Goal: Navigation & Orientation: Find specific page/section

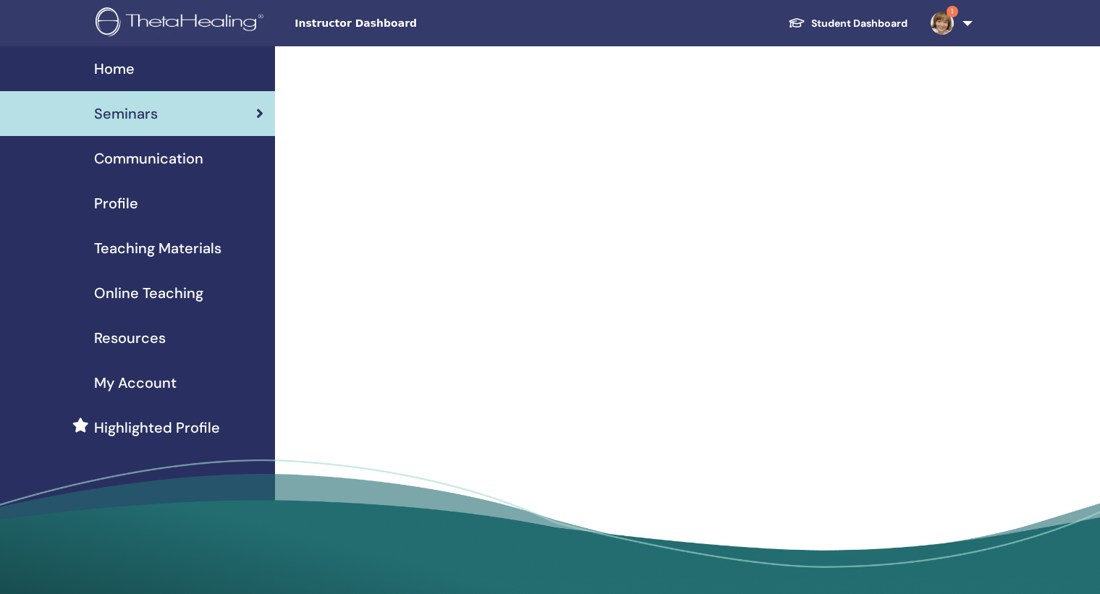
scroll to position [17, 0]
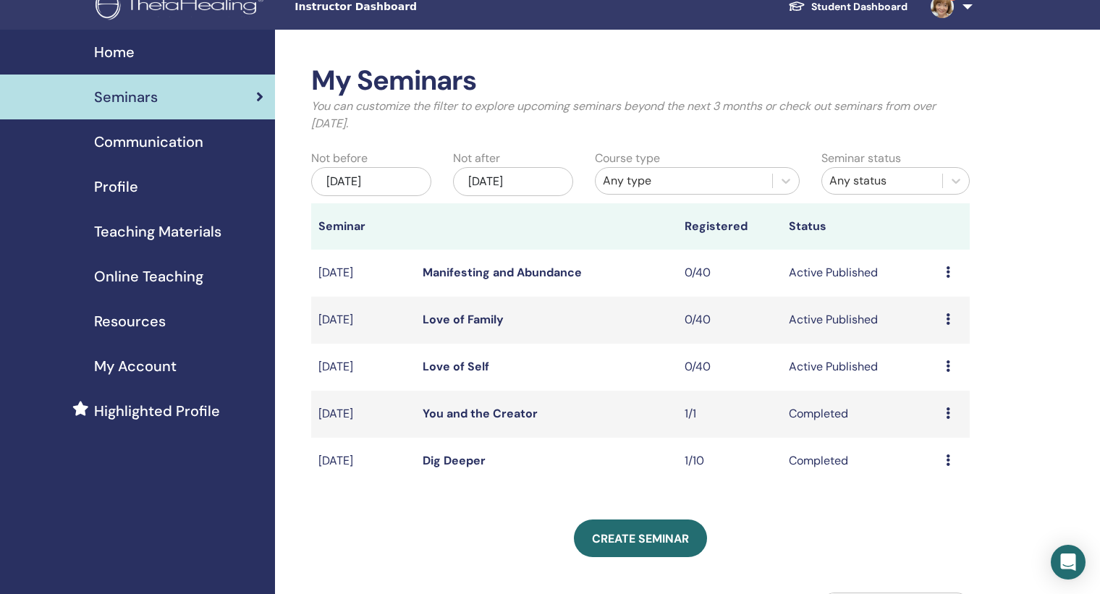
click at [948, 271] on icon at bounding box center [948, 272] width 4 height 12
click at [985, 245] on div "My Seminars You can customize the filter to explore upcoming seminars beyond th…" at bounding box center [687, 455] width 825 height 850
click at [468, 274] on link "Manifesting and Abundance" at bounding box center [502, 272] width 159 height 15
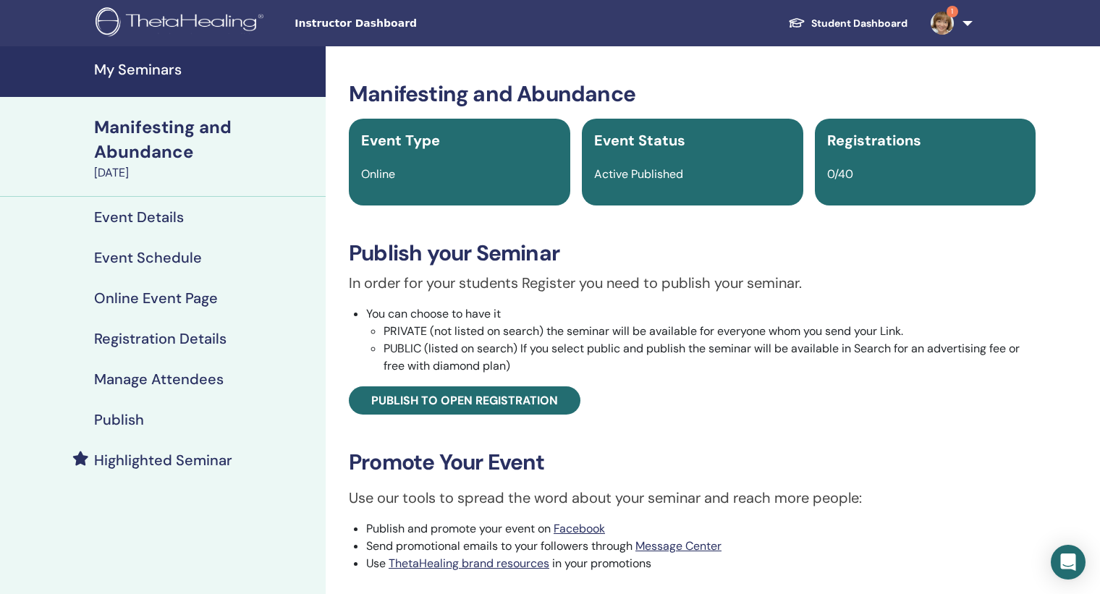
click at [937, 17] on img at bounding box center [942, 23] width 23 height 23
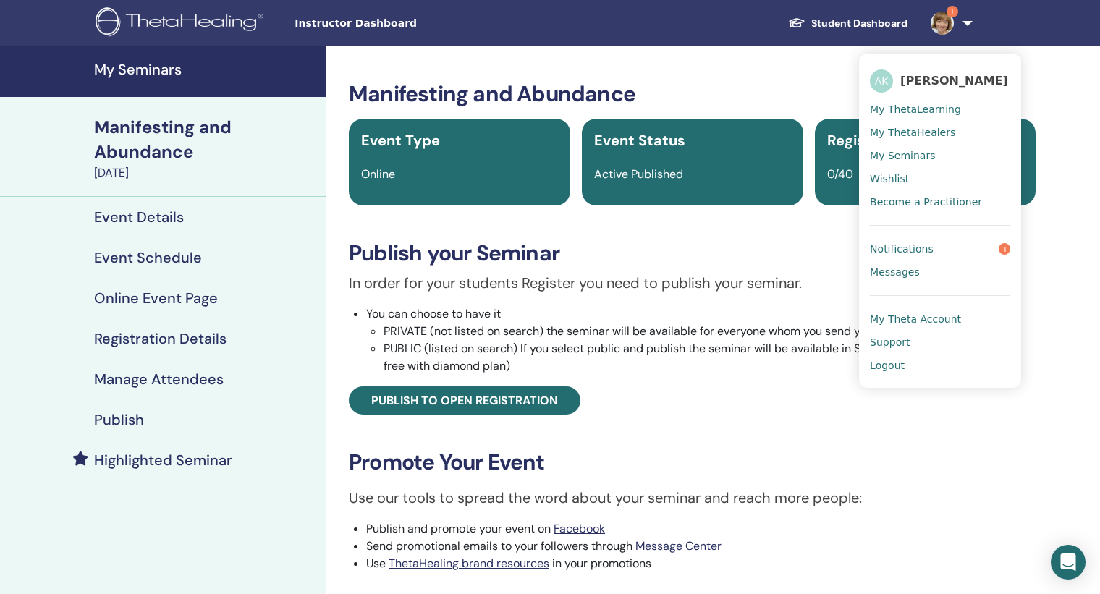
click at [891, 253] on span "Notifications" at bounding box center [902, 248] width 64 height 13
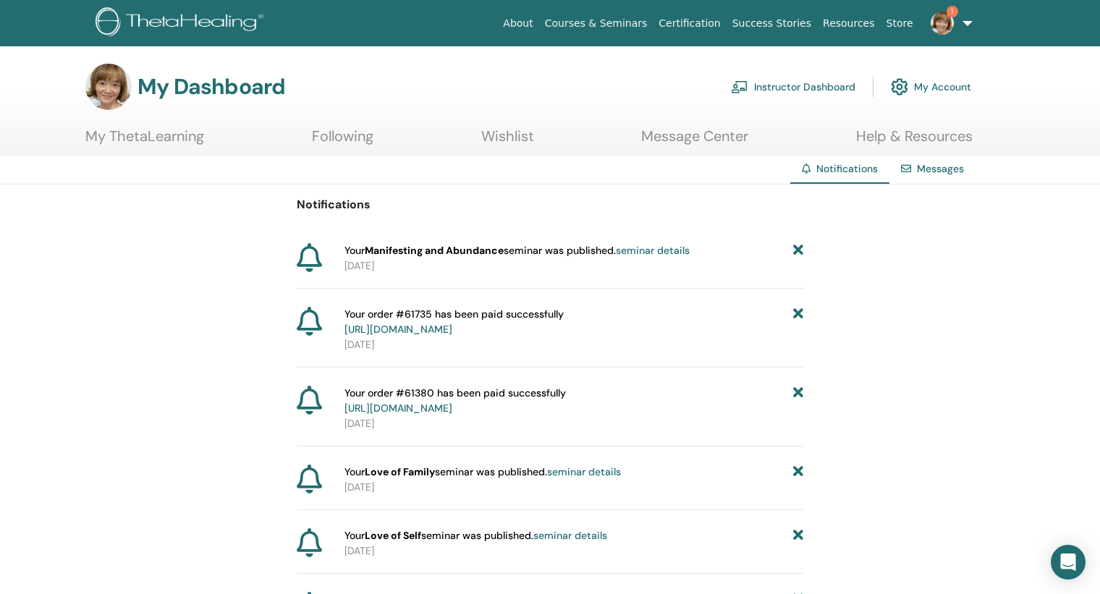
click at [936, 18] on img at bounding box center [942, 23] width 23 height 23
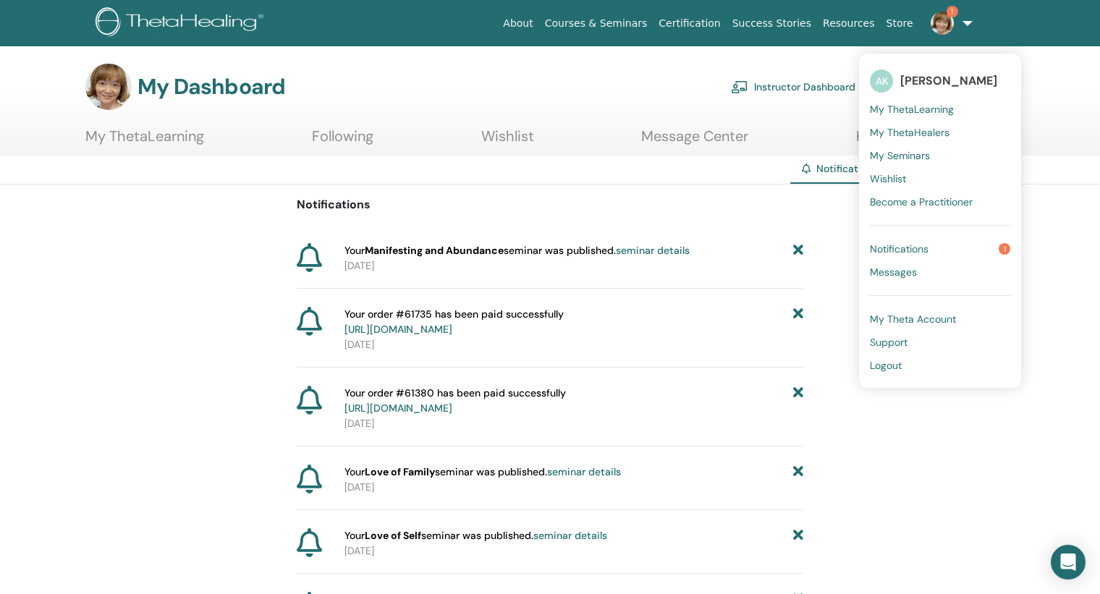
click at [560, 64] on div "My Dashboard Instructor Dashboard My Account" at bounding box center [528, 87] width 886 height 46
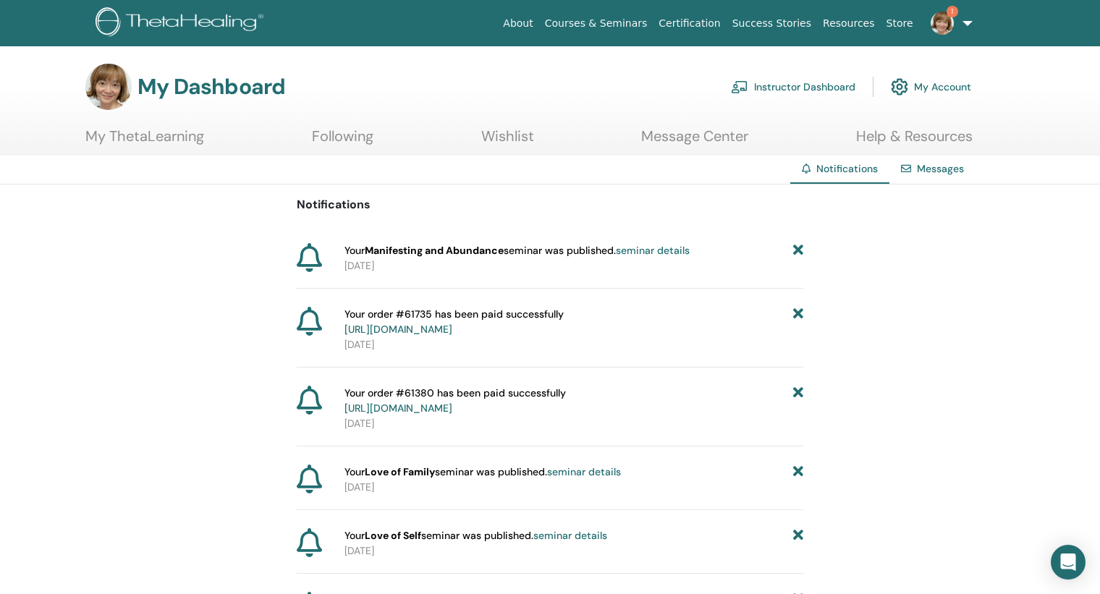
click at [817, 85] on link "Instructor Dashboard" at bounding box center [793, 87] width 124 height 32
